Goal: Task Accomplishment & Management: Manage account settings

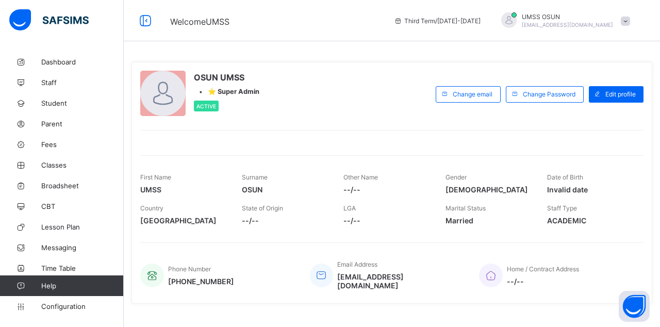
click at [53, 127] on span "Parent" at bounding box center [82, 124] width 83 height 8
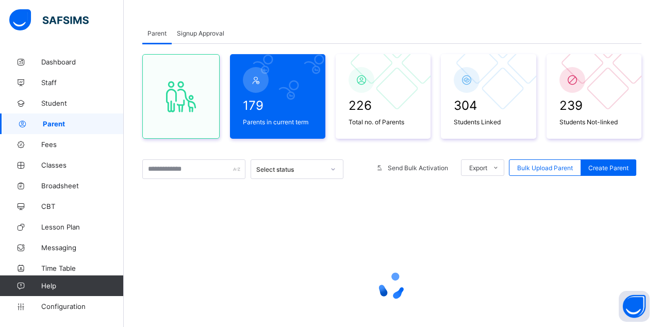
scroll to position [99, 0]
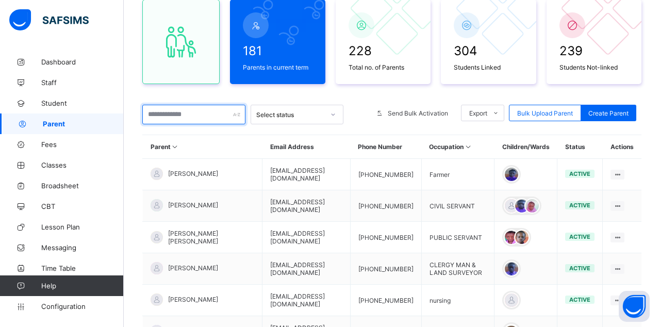
click at [198, 114] on input "text" at bounding box center [193, 115] width 103 height 20
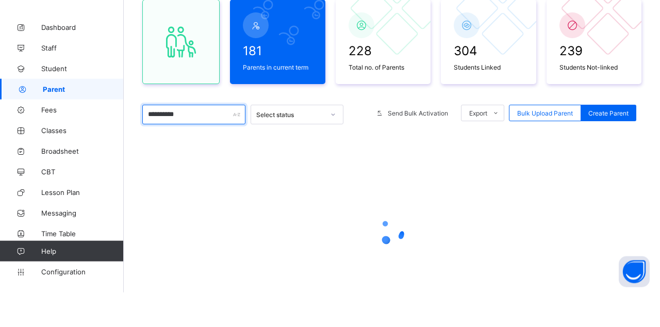
scroll to position [64, 0]
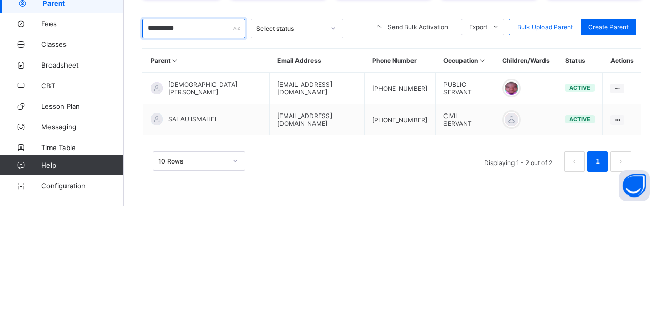
type input "**********"
click at [0, 0] on ul "Edit Parent View Profile Reset Password Resend Activation Link Change Email Lin…" at bounding box center [0, 0] width 0 height 0
click at [412, 164] on div "**********" at bounding box center [391, 168] width 499 height 289
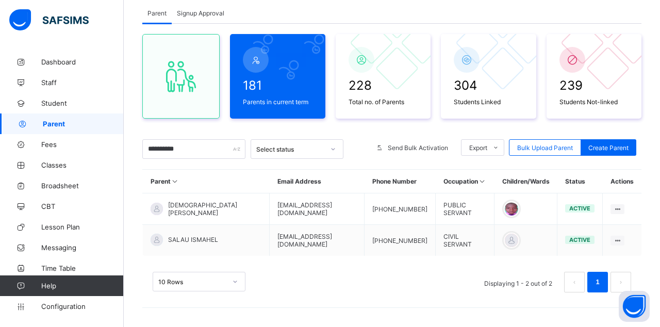
click at [0, 0] on ul "Edit Parent View Profile Reset Password Resend Activation Link Change Email Lin…" at bounding box center [0, 0] width 0 height 0
click at [0, 0] on div "Resend Activation Link" at bounding box center [0, 0] width 0 height 0
click at [350, 158] on div "**********" at bounding box center [391, 168] width 499 height 289
click at [63, 188] on span "Broadsheet" at bounding box center [82, 186] width 83 height 8
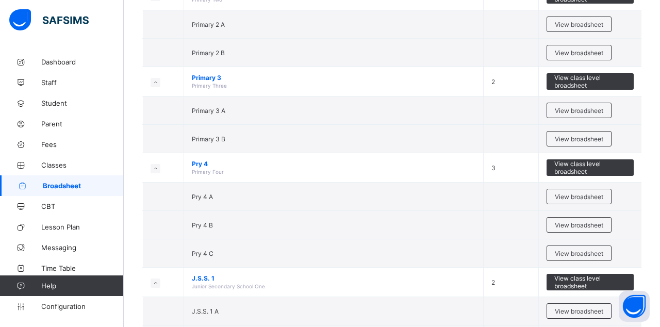
scroll to position [548, 0]
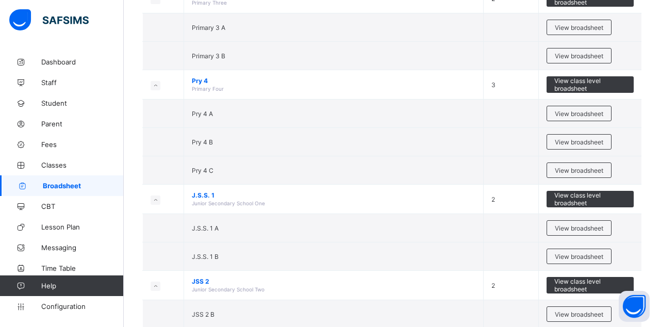
click at [412, 310] on span "View broadsheet" at bounding box center [579, 314] width 48 height 8
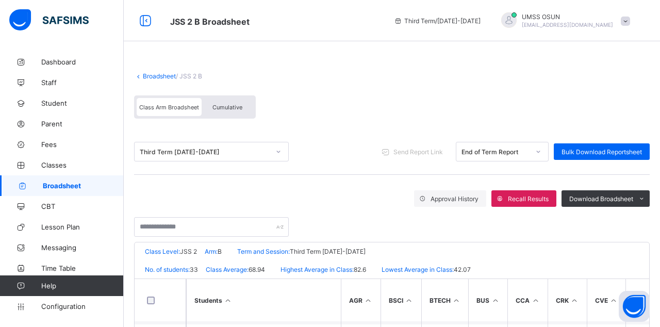
scroll to position [109, 0]
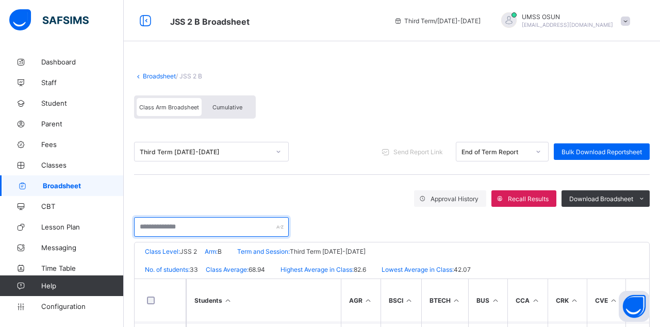
click at [211, 223] on input "text" at bounding box center [211, 227] width 155 height 20
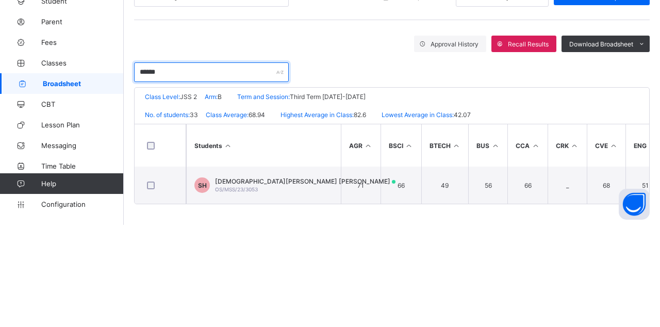
scroll to position [54, 0]
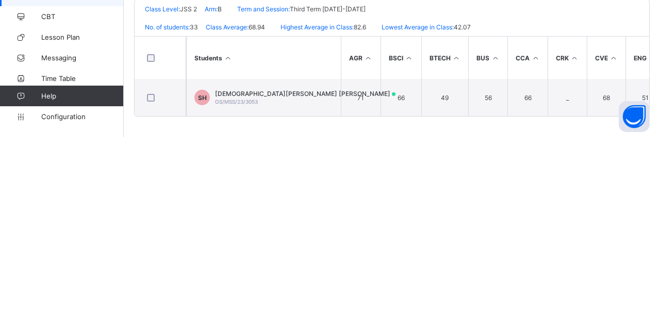
type input "******"
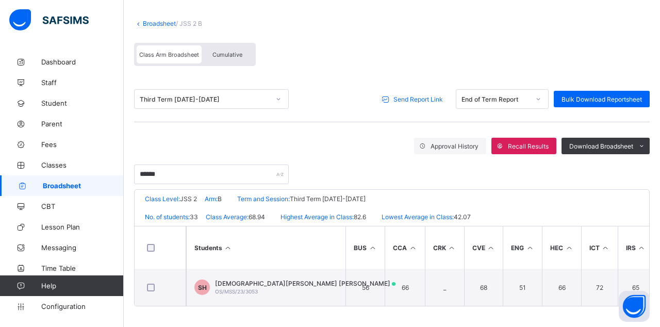
scroll to position [0, 123]
click at [412, 96] on span "Send Report Link" at bounding box center [418, 99] width 50 height 8
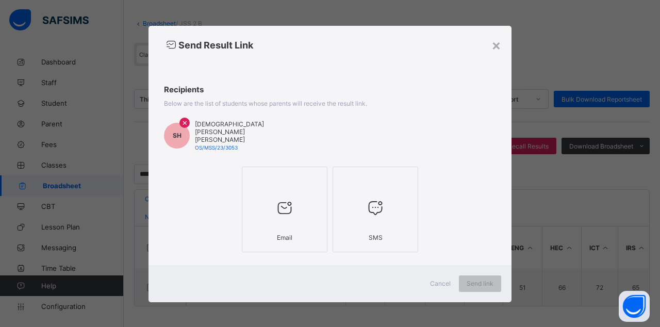
click at [309, 197] on div at bounding box center [285, 208] width 74 height 41
click at [401, 211] on div at bounding box center [375, 208] width 74 height 41
click at [412, 280] on span "Send link" at bounding box center [480, 284] width 27 height 8
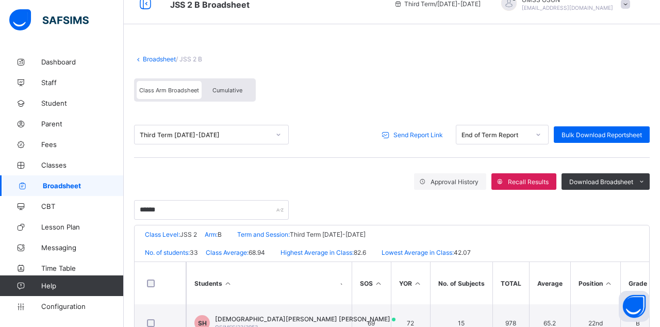
scroll to position [0, 0]
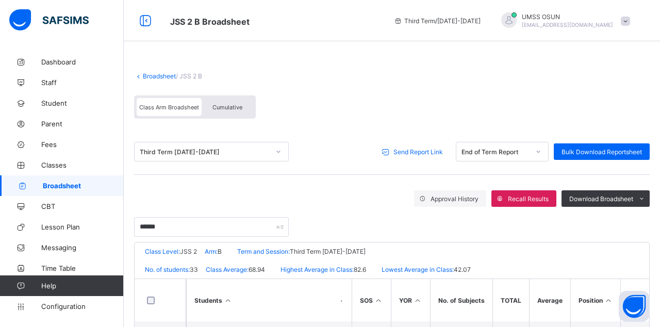
click at [50, 133] on link "Parent" at bounding box center [62, 123] width 124 height 21
click at [56, 128] on link "Parent" at bounding box center [62, 123] width 124 height 21
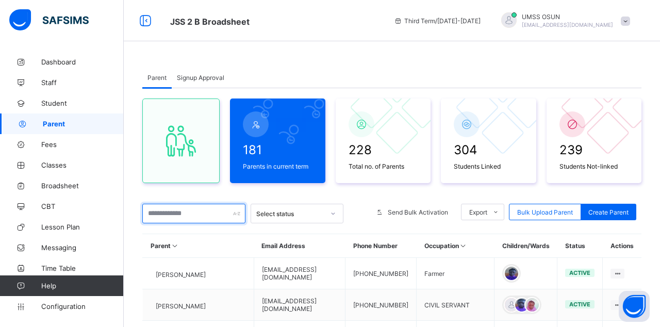
click at [211, 209] on input "text" at bounding box center [193, 214] width 103 height 20
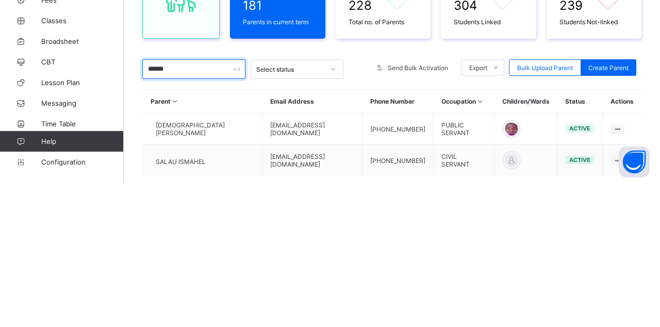
scroll to position [11, 0]
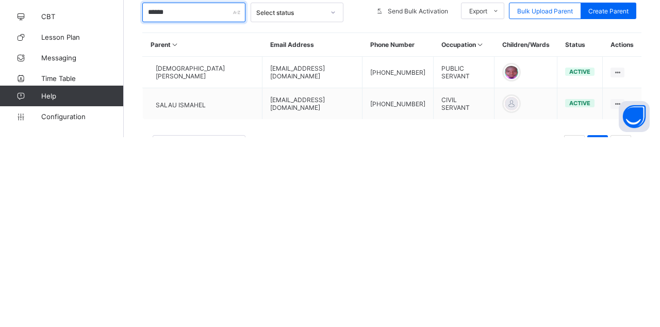
type input "******"
click at [0, 0] on ul "Edit Parent View Profile Reset Password Resend Activation Link Change Email Lin…" at bounding box center [0, 0] width 0 height 0
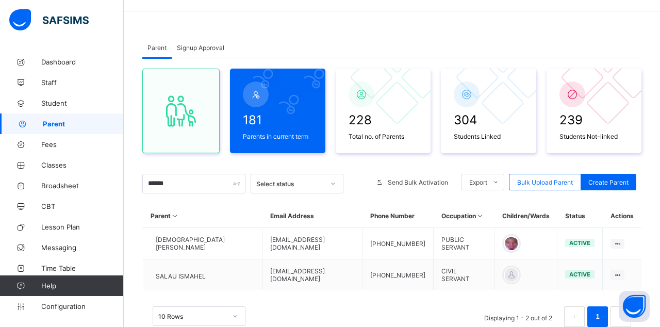
scroll to position [36, 0]
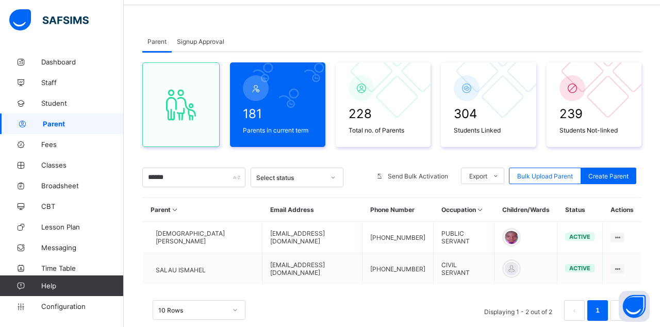
click at [0, 0] on div "Change Email" at bounding box center [0, 0] width 0 height 0
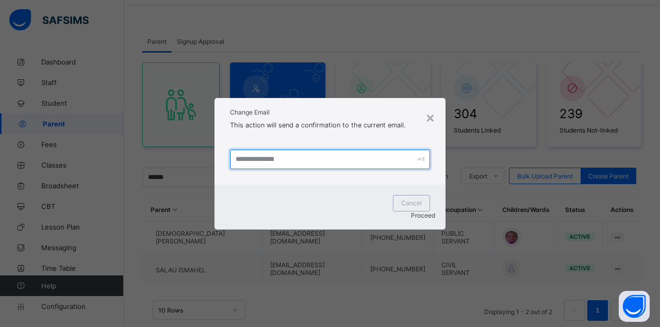
click at [383, 169] on input "text" at bounding box center [330, 160] width 200 height 20
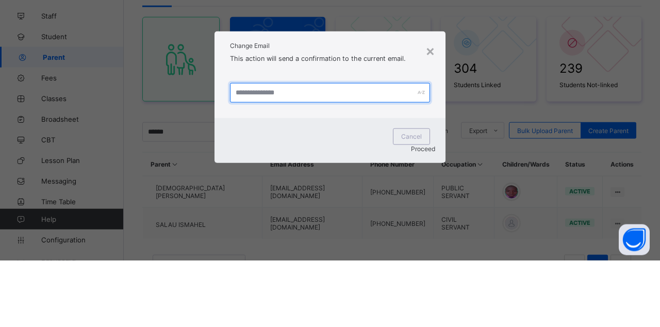
scroll to position [15, 0]
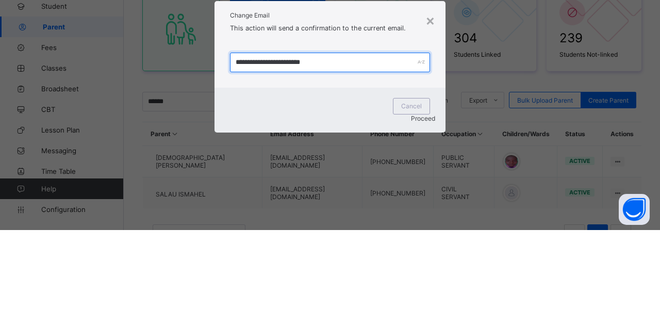
type input "**********"
click at [411, 211] on span "Proceed" at bounding box center [423, 215] width 24 height 8
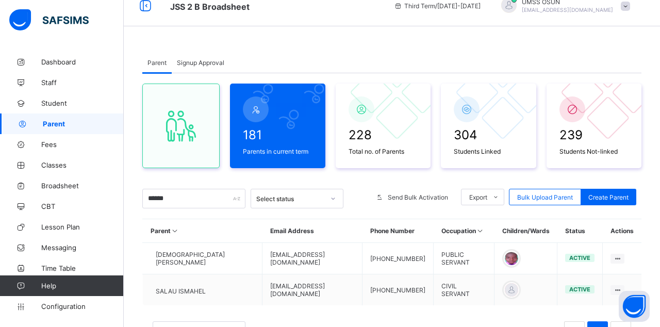
click at [412, 256] on icon at bounding box center [617, 259] width 9 height 8
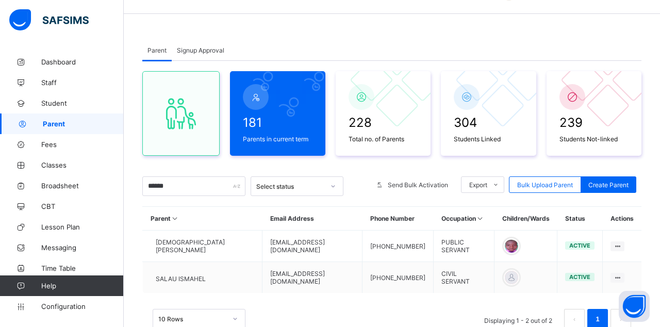
scroll to position [36, 0]
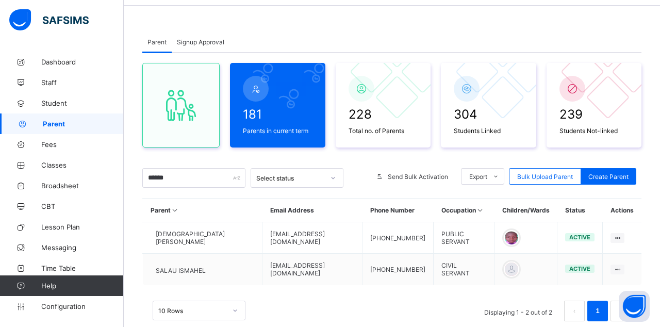
click at [0, 0] on div "Change Email" at bounding box center [0, 0] width 0 height 0
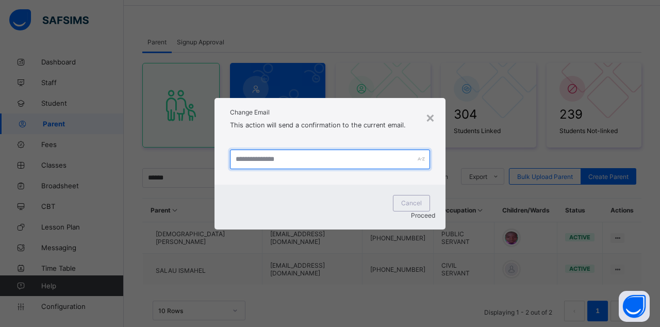
click at [336, 169] on input "text" at bounding box center [330, 160] width 200 height 20
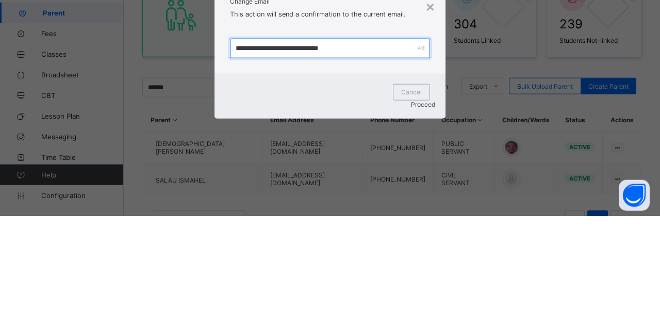
scroll to position [15, 0]
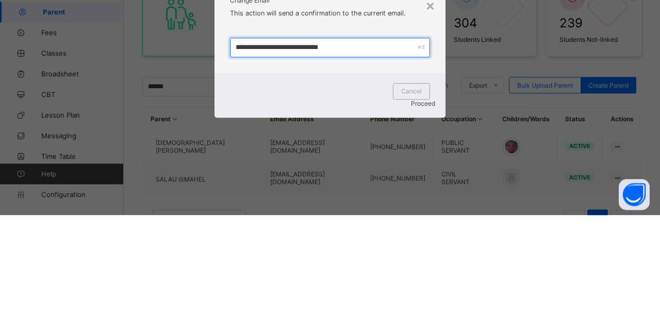
type input "**********"
click at [412, 211] on span "Proceed" at bounding box center [423, 215] width 24 height 8
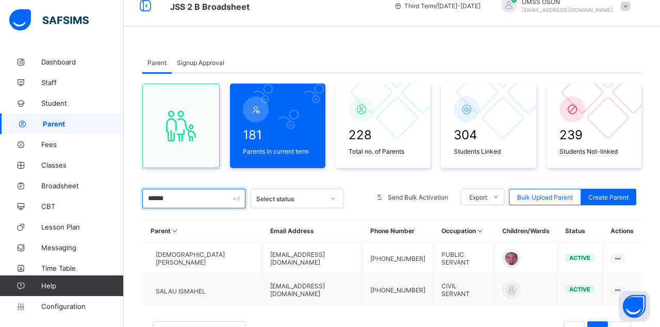
click at [202, 197] on input "******" at bounding box center [193, 199] width 103 height 20
type input "*"
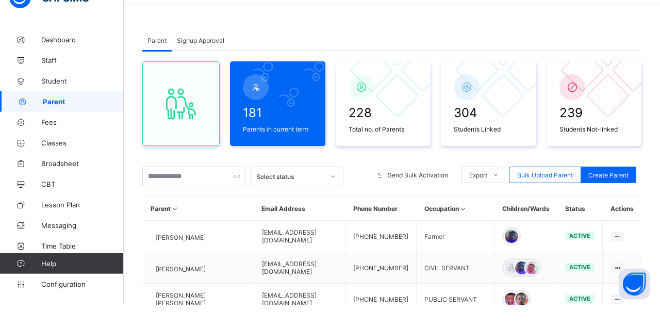
click at [58, 125] on span "Parent" at bounding box center [83, 124] width 81 height 8
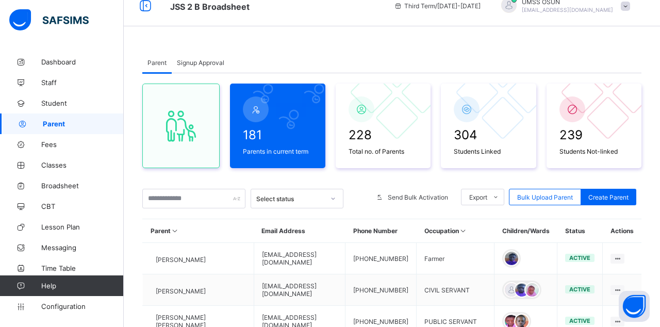
click at [412, 197] on span "Create Parent" at bounding box center [608, 197] width 40 height 8
select select "**"
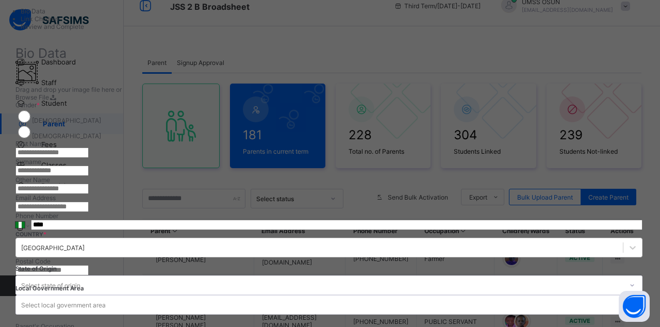
scroll to position [52, 0]
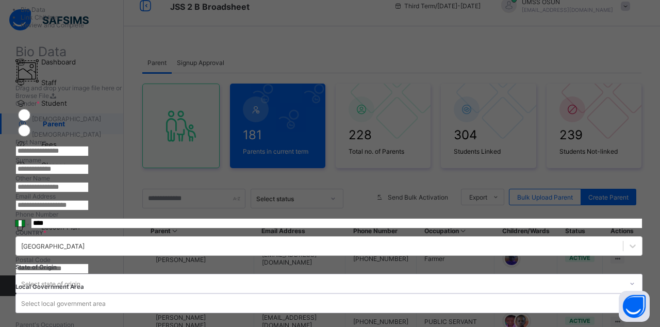
click at [89, 146] on input "text" at bounding box center [51, 151] width 73 height 10
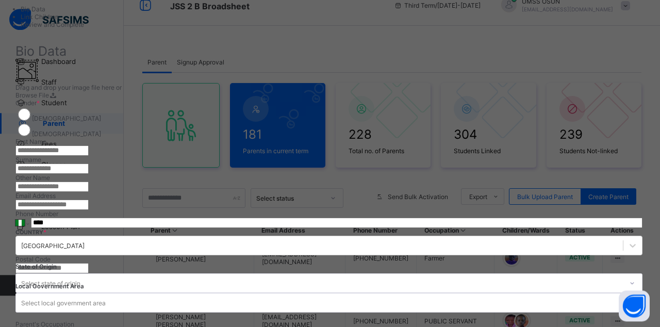
scroll to position [15, 0]
